Goal: Task Accomplishment & Management: Use online tool/utility

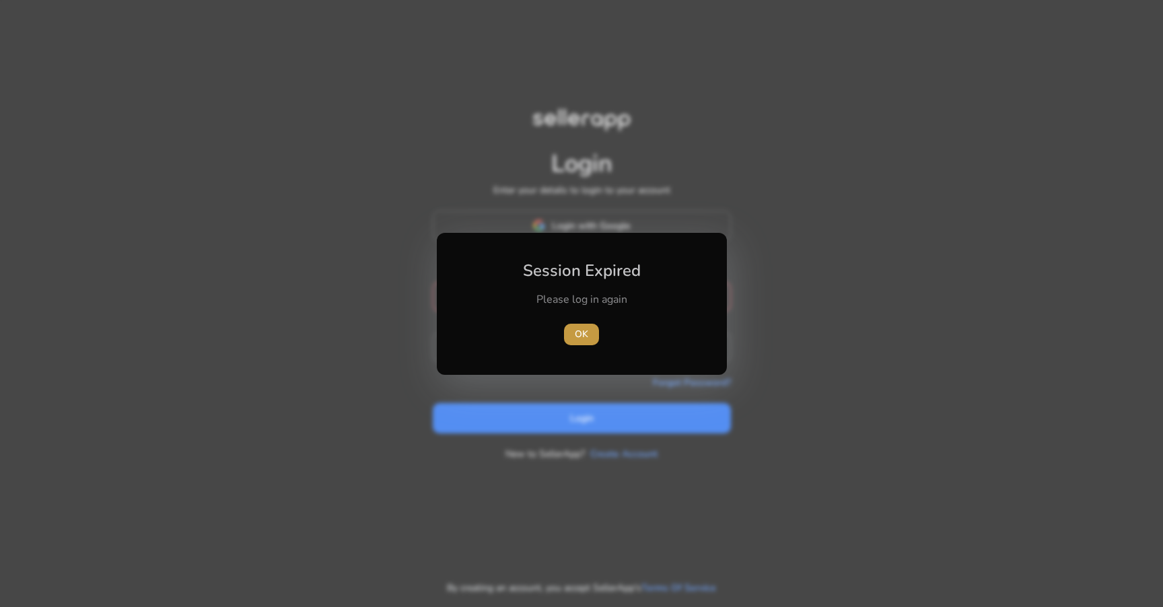
click at [579, 332] on span "OK" at bounding box center [581, 334] width 13 height 14
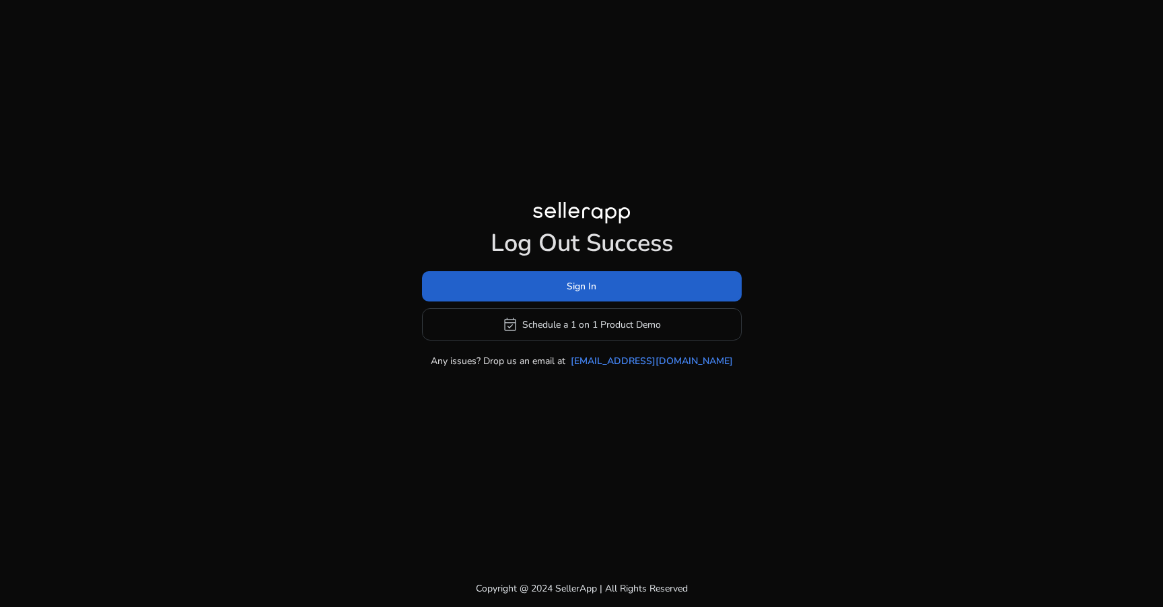
click at [590, 290] on span "Sign In" at bounding box center [581, 286] width 30 height 14
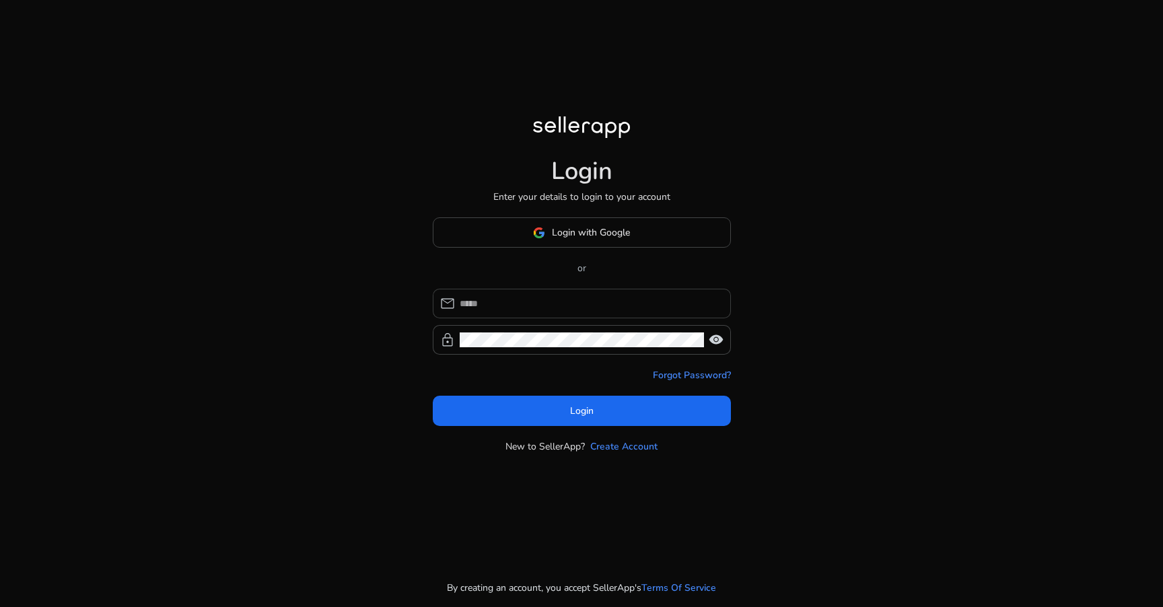
click at [534, 293] on div at bounding box center [589, 304] width 260 height 30
type input "*"
type input "**********"
click button "Login" at bounding box center [582, 411] width 298 height 30
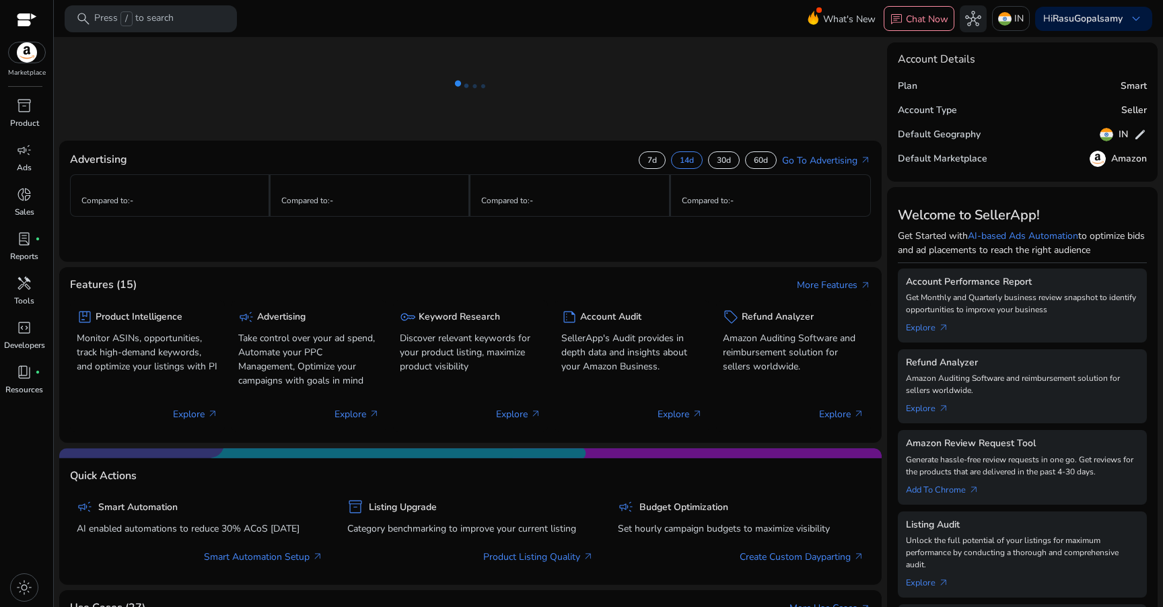
click at [11, 579] on div "light_mode" at bounding box center [24, 587] width 48 height 39
click at [32, 589] on span "light_mode" at bounding box center [24, 587] width 16 height 16
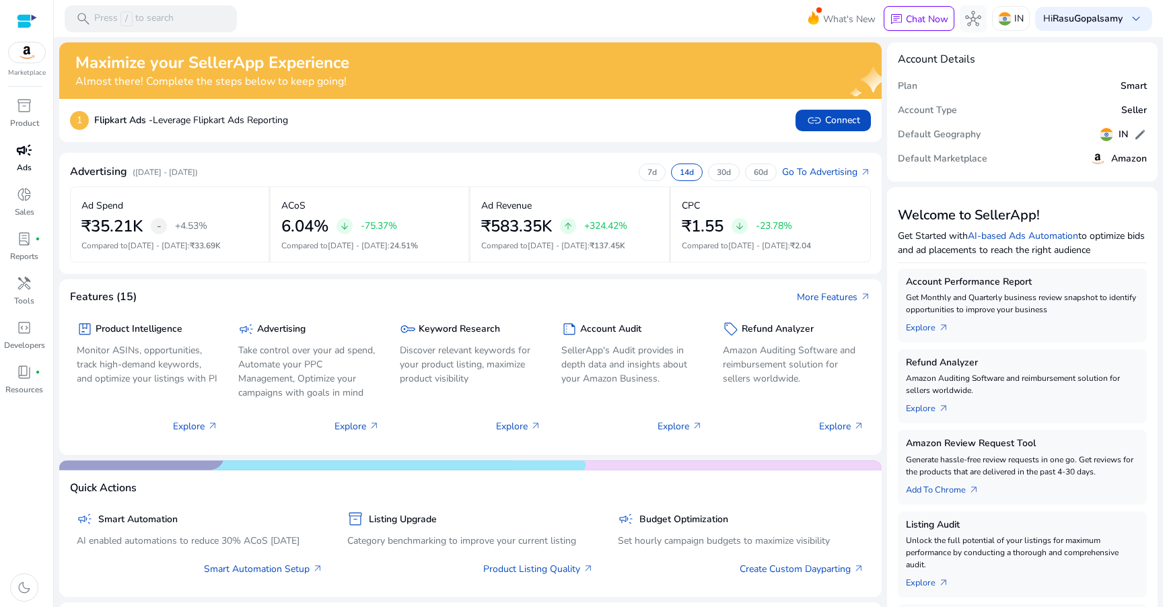
click at [17, 178] on link "campaign Ads" at bounding box center [24, 161] width 48 height 44
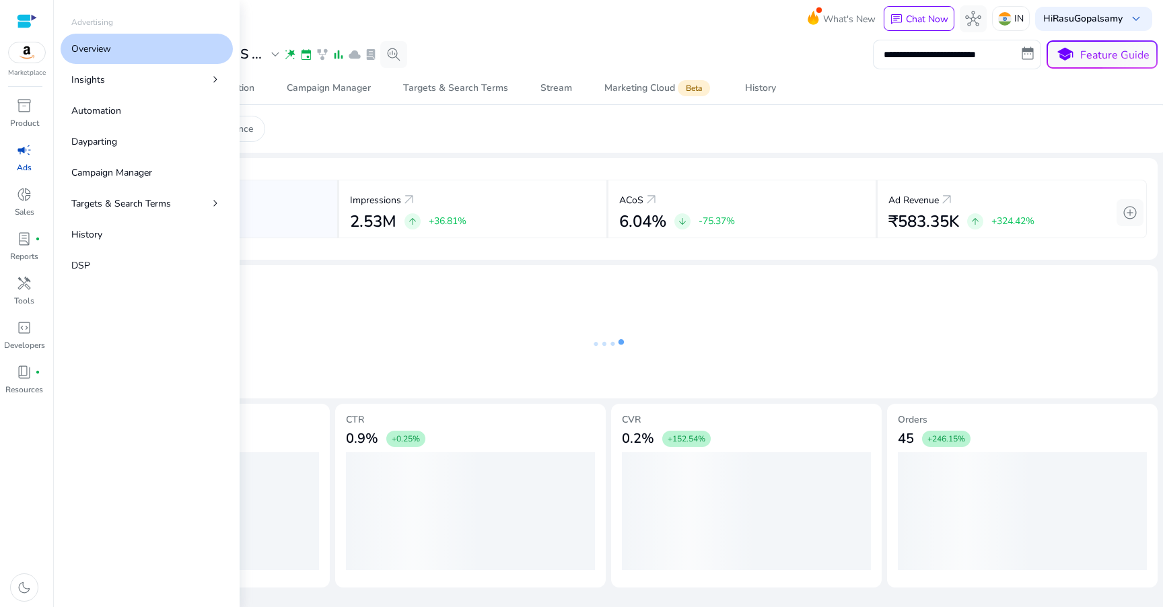
click at [24, 160] on div "campaign" at bounding box center [24, 150] width 38 height 22
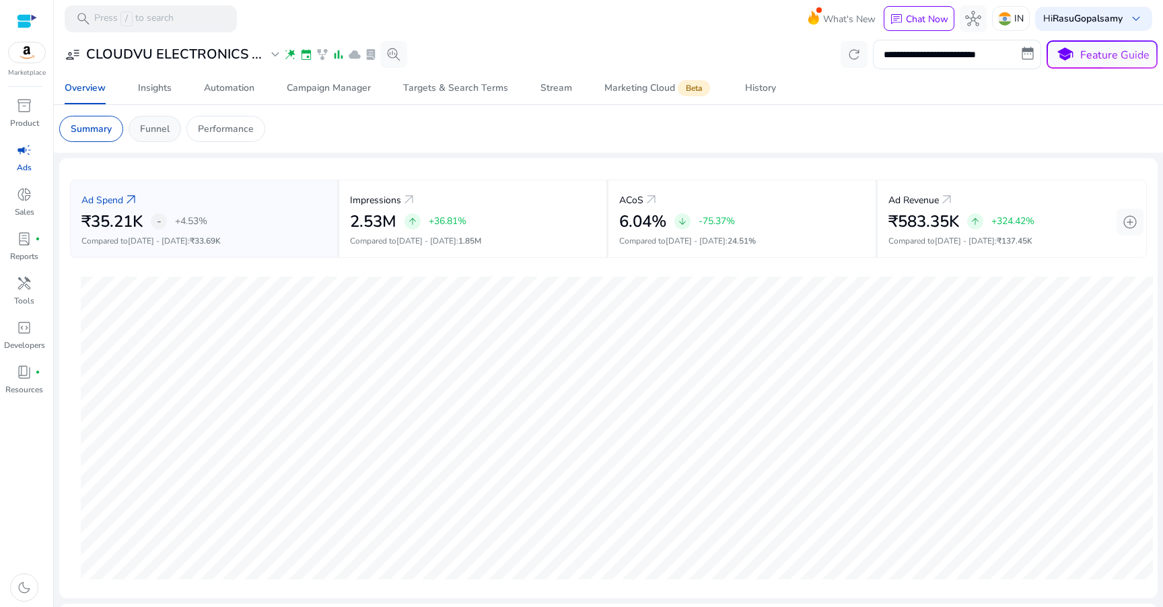
click at [168, 133] on p "Funnel" at bounding box center [155, 129] width 30 height 14
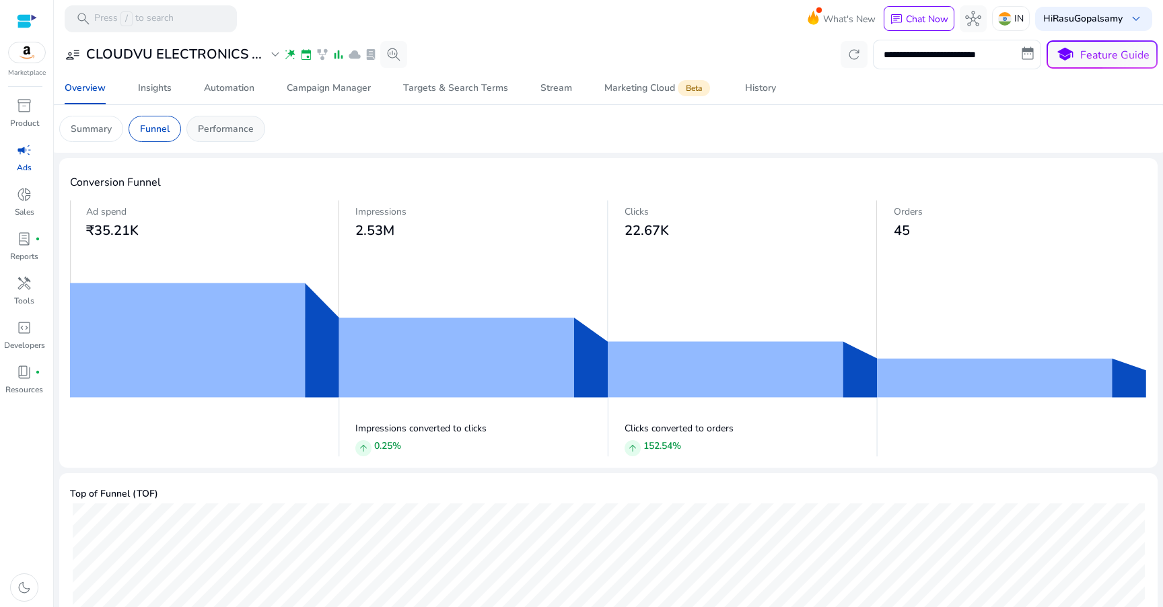
click at [212, 128] on p "Performance" at bounding box center [226, 129] width 56 height 14
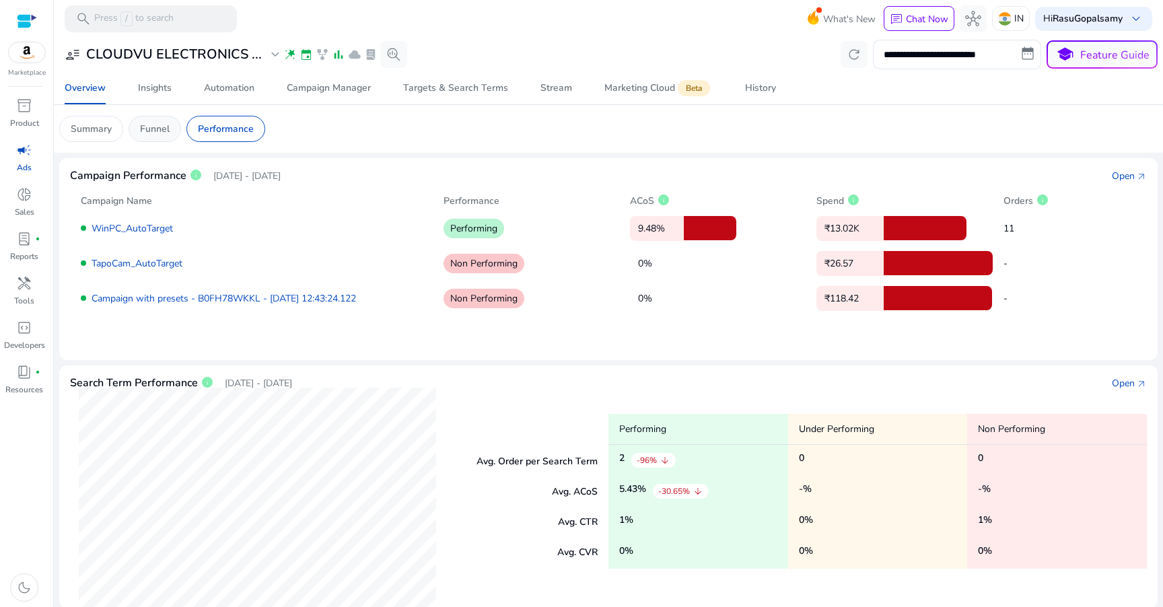
click at [160, 134] on p "Funnel" at bounding box center [155, 129] width 30 height 14
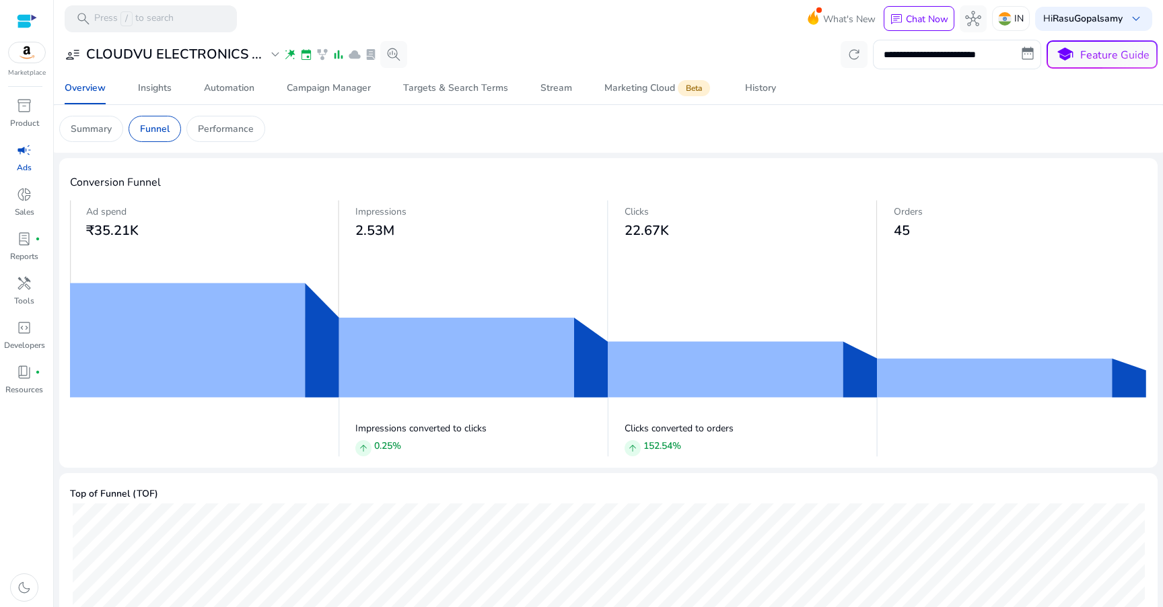
click at [238, 143] on mat-card "Summary Funnel Performance" at bounding box center [607, 129] width 1119 height 48
click at [235, 129] on p "Performance" at bounding box center [226, 129] width 56 height 14
